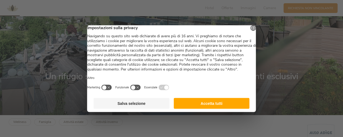
click at [212, 109] on button "Accetta tutti" at bounding box center [212, 103] width 76 height 11
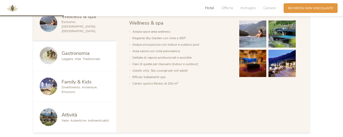
scroll to position [297, 0]
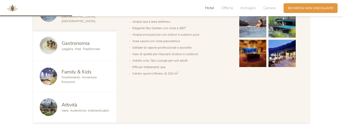
click at [68, 68] on span "Family & Kids" at bounding box center [77, 71] width 30 height 7
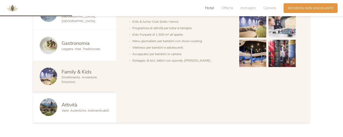
click at [256, 29] on img at bounding box center [253, 24] width 27 height 27
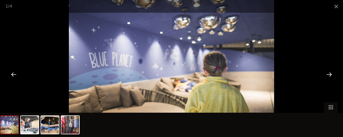
click at [332, 73] on div at bounding box center [329, 74] width 17 height 17
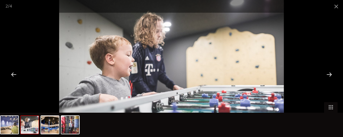
click at [331, 73] on div at bounding box center [329, 74] width 17 height 17
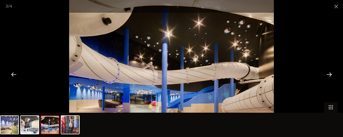
click at [331, 73] on div at bounding box center [329, 74] width 17 height 17
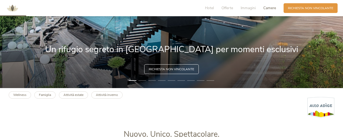
click at [270, 10] on span "Camere" at bounding box center [270, 7] width 13 height 5
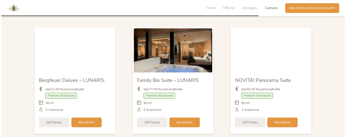
scroll to position [1102, 0]
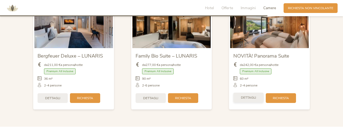
click at [247, 95] on span "Dettagli" at bounding box center [248, 97] width 15 height 5
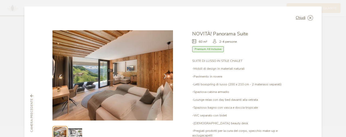
click at [165, 76] on icon at bounding box center [165, 76] width 5 height 5
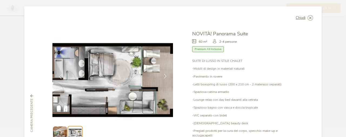
click at [166, 76] on icon at bounding box center [165, 76] width 5 height 5
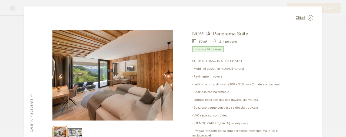
click at [166, 76] on icon at bounding box center [165, 76] width 5 height 5
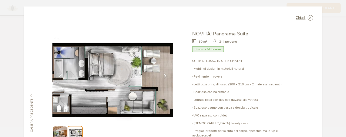
click at [166, 76] on icon at bounding box center [165, 76] width 5 height 5
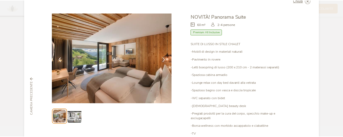
scroll to position [0, 0]
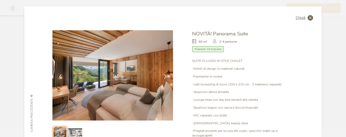
click at [310, 17] on icon at bounding box center [310, 17] width 5 height 5
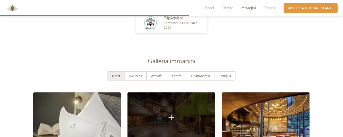
scroll to position [777, 0]
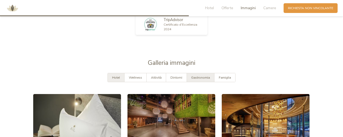
click at [192, 75] on span "Gastronomia" at bounding box center [200, 77] width 19 height 4
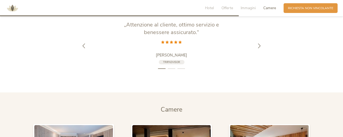
scroll to position [993, 0]
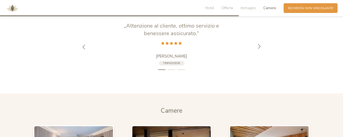
click at [259, 44] on icon at bounding box center [259, 46] width 5 height 5
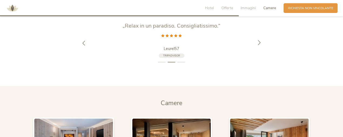
click at [259, 42] on div at bounding box center [260, 43] width 14 height 14
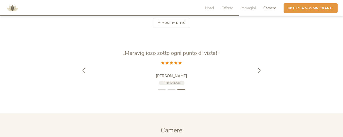
scroll to position [939, 0]
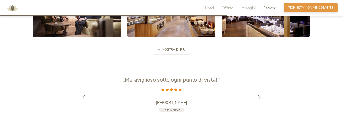
click at [314, 7] on span "Richiesta non vincolante" at bounding box center [310, 7] width 45 height 5
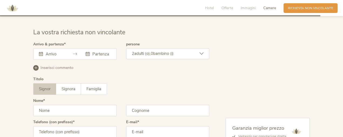
scroll to position [1346, 0]
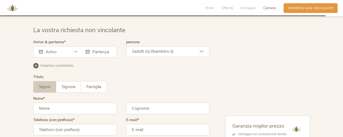
click at [90, 49] on div at bounding box center [98, 51] width 25 height 5
click at [49, 49] on input "text" at bounding box center [54, 51] width 20 height 5
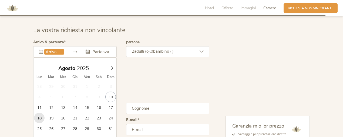
type input "18.08.2025"
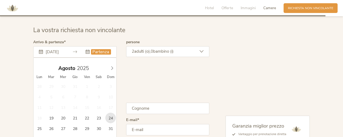
type input "24.08.2025"
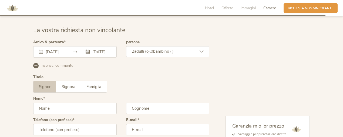
scroll to position [0, 0]
click at [178, 49] on div "2 adulti (o), 0 bambino (i)" at bounding box center [168, 51] width 84 height 11
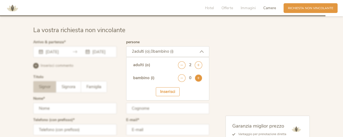
click at [198, 74] on icon at bounding box center [199, 78] width 8 height 8
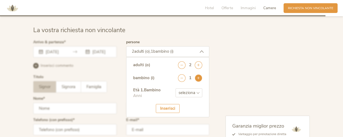
click at [198, 74] on icon at bounding box center [199, 78] width 8 height 8
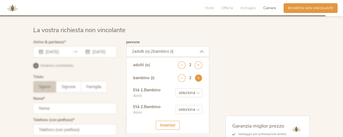
click at [198, 74] on icon at bounding box center [199, 78] width 8 height 8
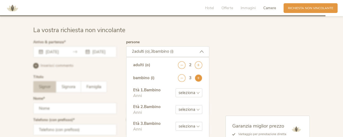
click at [198, 74] on icon at bounding box center [199, 78] width 8 height 8
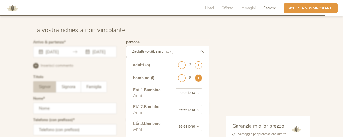
click at [198, 74] on icon at bounding box center [199, 78] width 8 height 8
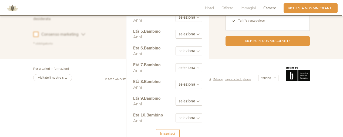
scroll to position [1473, 0]
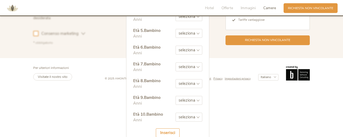
click at [187, 113] on select "seleziona 0 1 2 3 4 5 6 7 8 9 10 11 12 13 14 15 16 17" at bounding box center [189, 117] width 27 height 9
select select "1"
click at [176, 113] on select "seleziona 0 1 2 3 4 5 6 7 8 9 10 11 12 13 14 15 16 17" at bounding box center [189, 117] width 27 height 9
click at [168, 128] on div "Inserisci" at bounding box center [168, 132] width 24 height 9
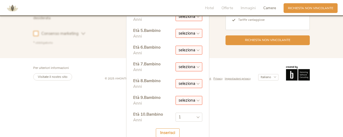
click at [168, 128] on div "Inserisci" at bounding box center [168, 132] width 24 height 9
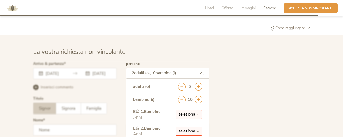
scroll to position [1365, 0]
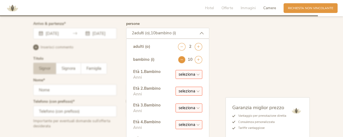
click at [181, 56] on icon at bounding box center [182, 60] width 8 height 8
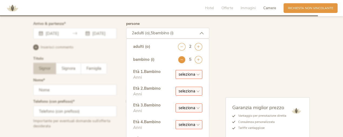
click at [181, 56] on icon at bounding box center [182, 60] width 8 height 8
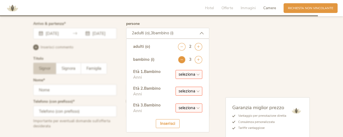
click at [181, 56] on icon at bounding box center [182, 60] width 8 height 8
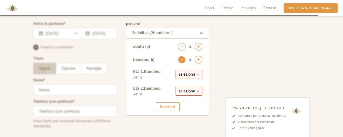
click at [180, 56] on icon at bounding box center [182, 60] width 8 height 8
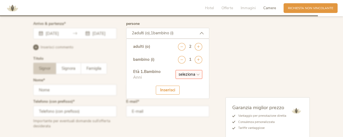
click at [169, 86] on div "Inserisci" at bounding box center [168, 90] width 24 height 9
click at [181, 71] on select "seleziona 0 1 2 3 4 5 6 7 8 9 10 11 12 13 14 15 16 17" at bounding box center [189, 74] width 27 height 9
select select "10"
click at [176, 70] on select "seleziona 0 1 2 3 4 5 6 7 8 9 10 11 12 13 14 15 16 17" at bounding box center [189, 74] width 27 height 9
click at [170, 86] on div "Inserisci" at bounding box center [168, 90] width 24 height 9
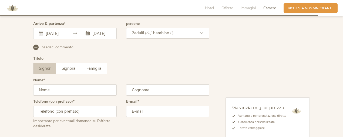
click at [59, 87] on input "text" at bounding box center [75, 89] width 84 height 11
type input "lara"
click at [136, 88] on input "text" at bounding box center [168, 89] width 84 height 11
type input "arrigoni"
click at [71, 109] on input "text" at bounding box center [75, 111] width 84 height 11
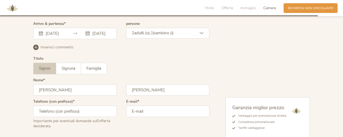
type input "+393466935005"
type input "laraarrigoni@gmail.com"
type input "3466935005"
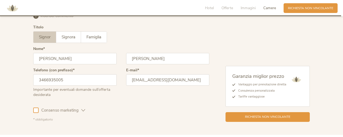
scroll to position [1419, 0]
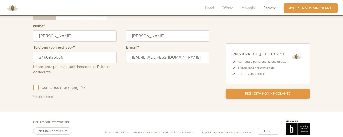
click at [271, 91] on span "Richiesta non vincolante" at bounding box center [267, 93] width 45 height 5
